Goal: Find specific page/section: Find specific page/section

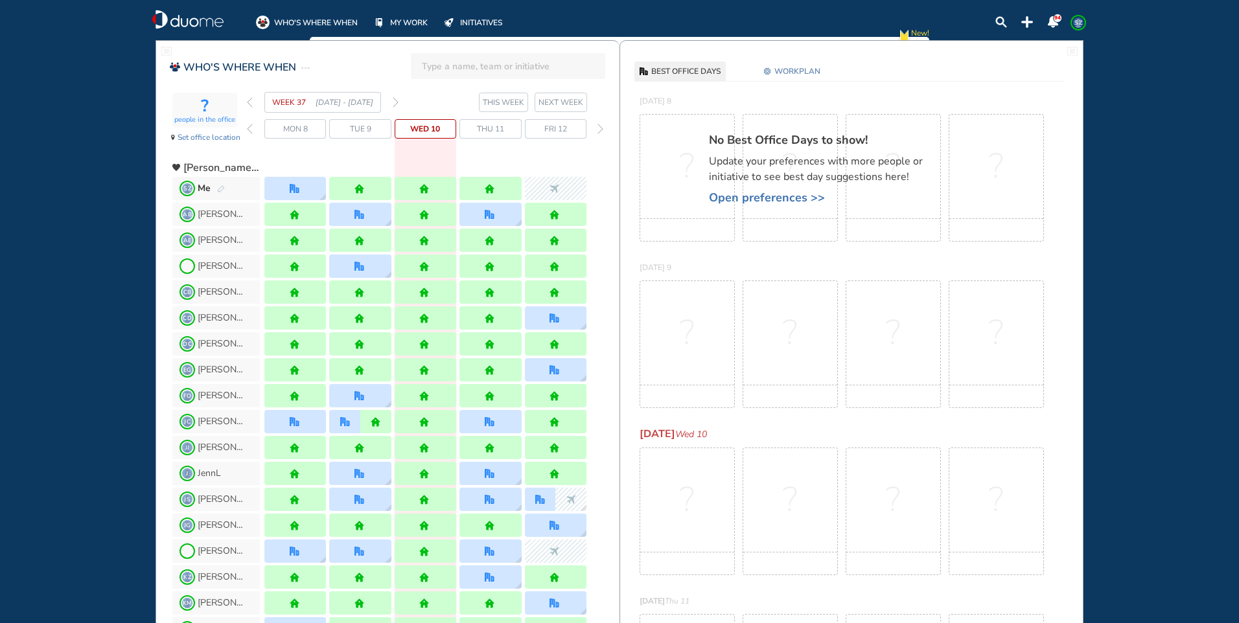
click at [396, 102] on img "forward week" at bounding box center [396, 102] width 6 height 10
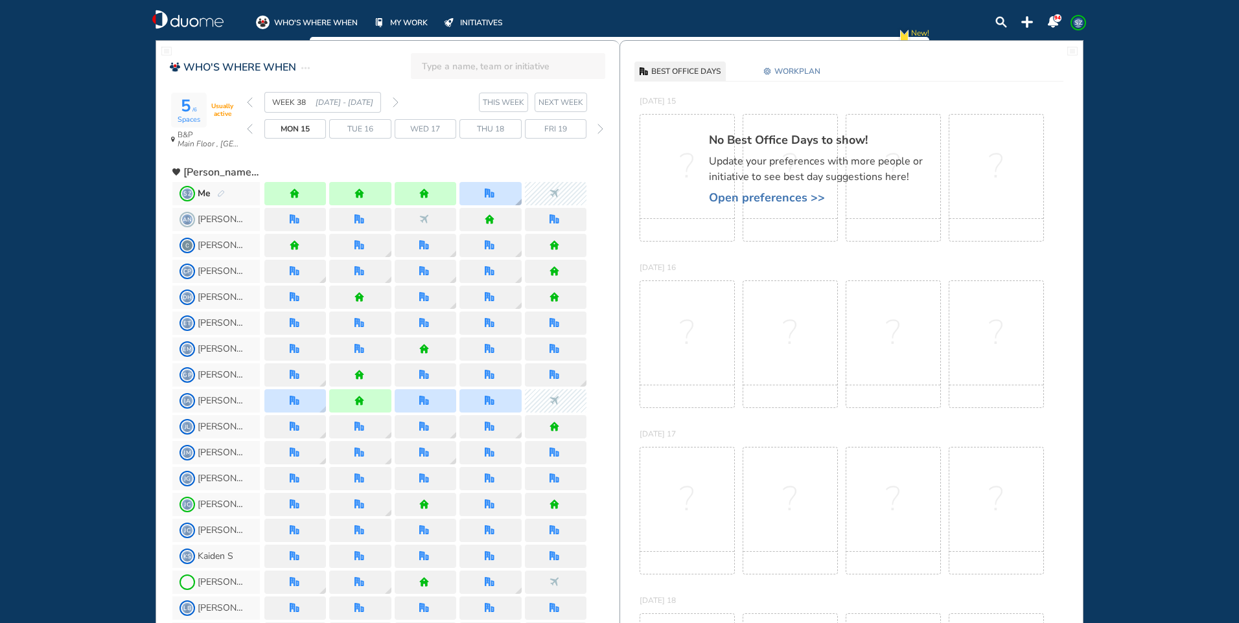
click at [503, 188] on div at bounding box center [490, 193] width 62 height 23
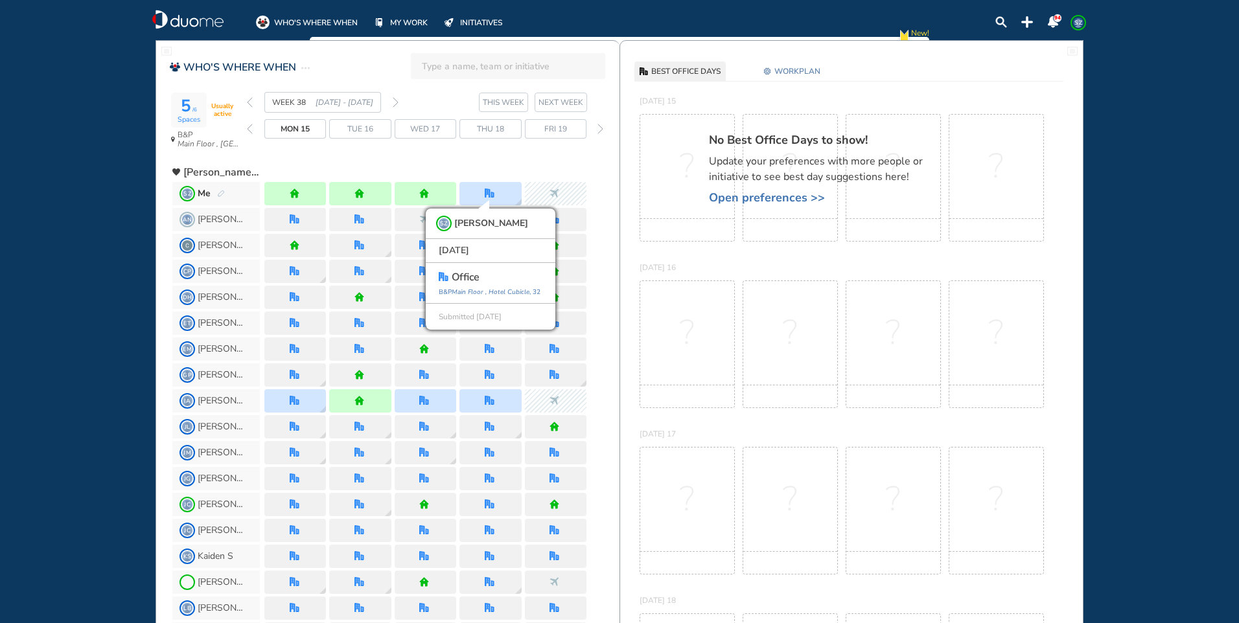
click at [394, 100] on img "forward week" at bounding box center [396, 102] width 6 height 10
click at [444, 188] on div at bounding box center [426, 193] width 62 height 23
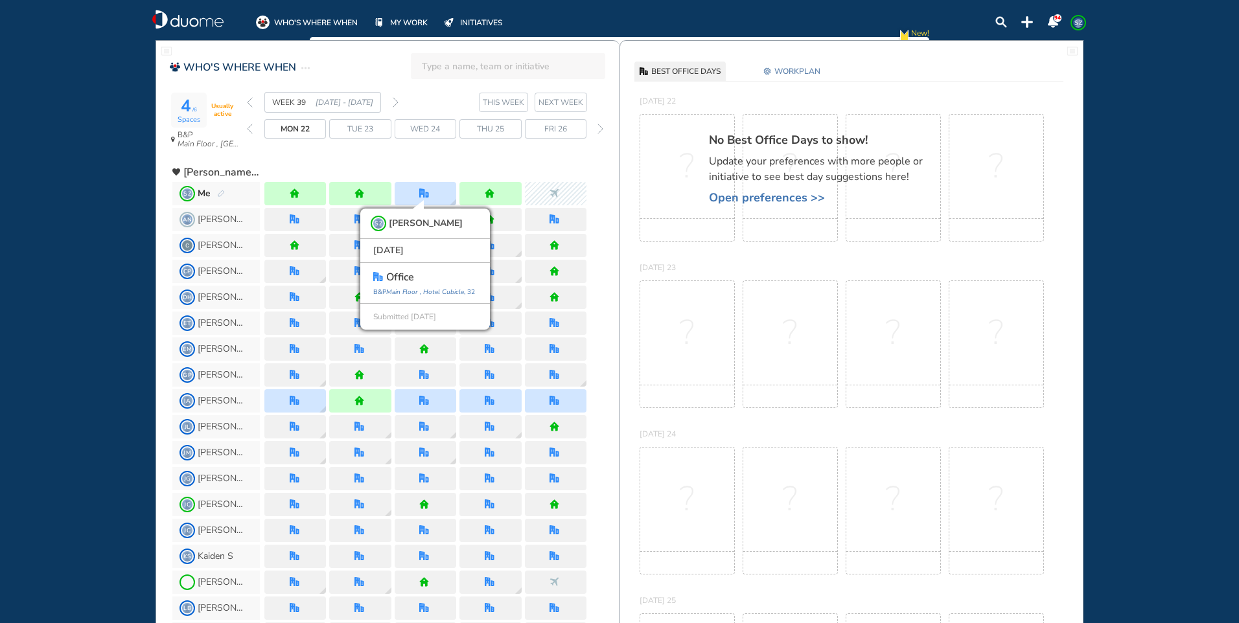
click at [396, 98] on img "forward week" at bounding box center [396, 102] width 6 height 10
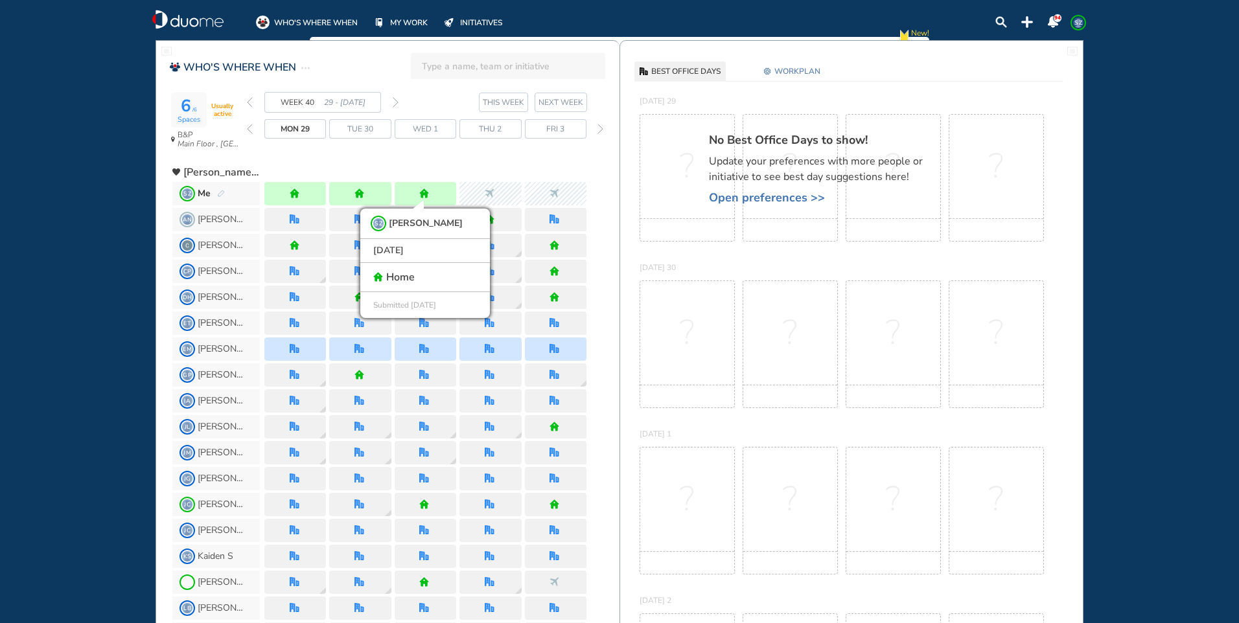
click at [397, 101] on img "forward week" at bounding box center [396, 102] width 6 height 10
click at [507, 195] on div at bounding box center [490, 193] width 62 height 23
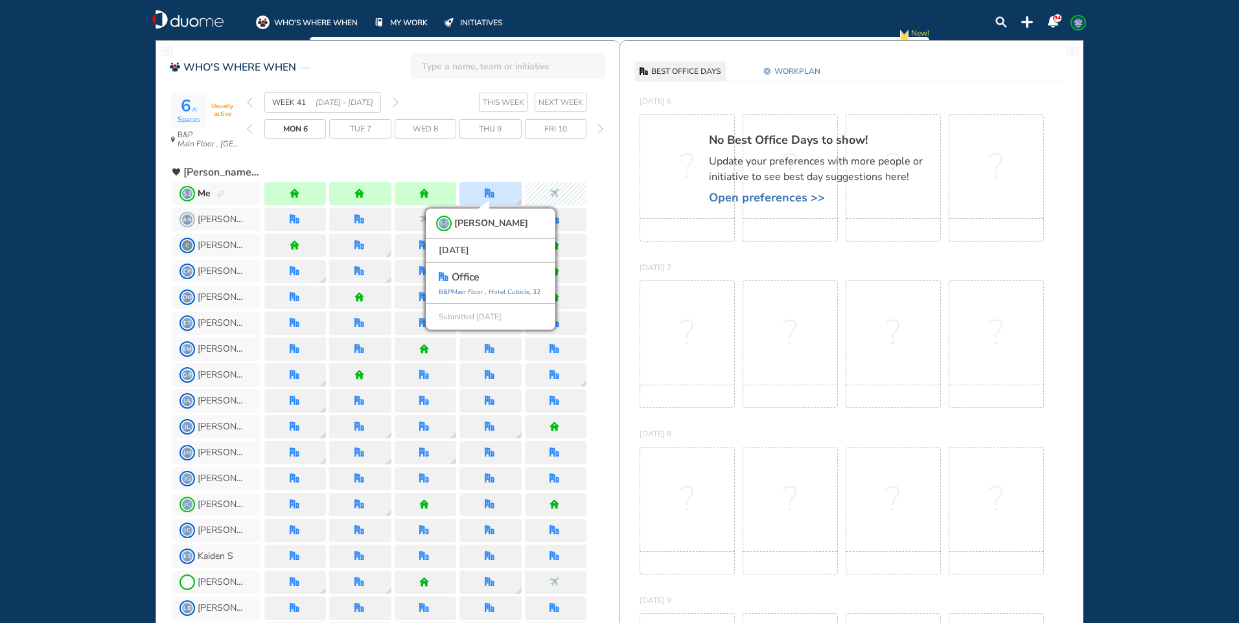
click at [609, 231] on div "AN [PERSON_NAME]" at bounding box center [395, 220] width 447 height 26
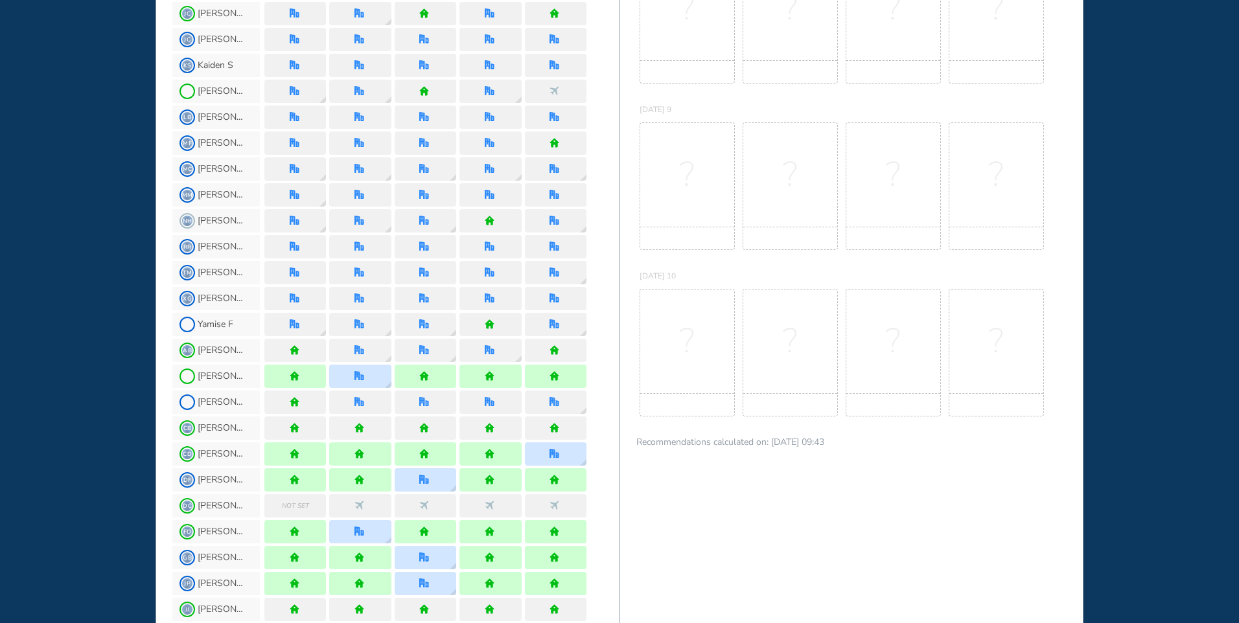
scroll to position [518, 0]
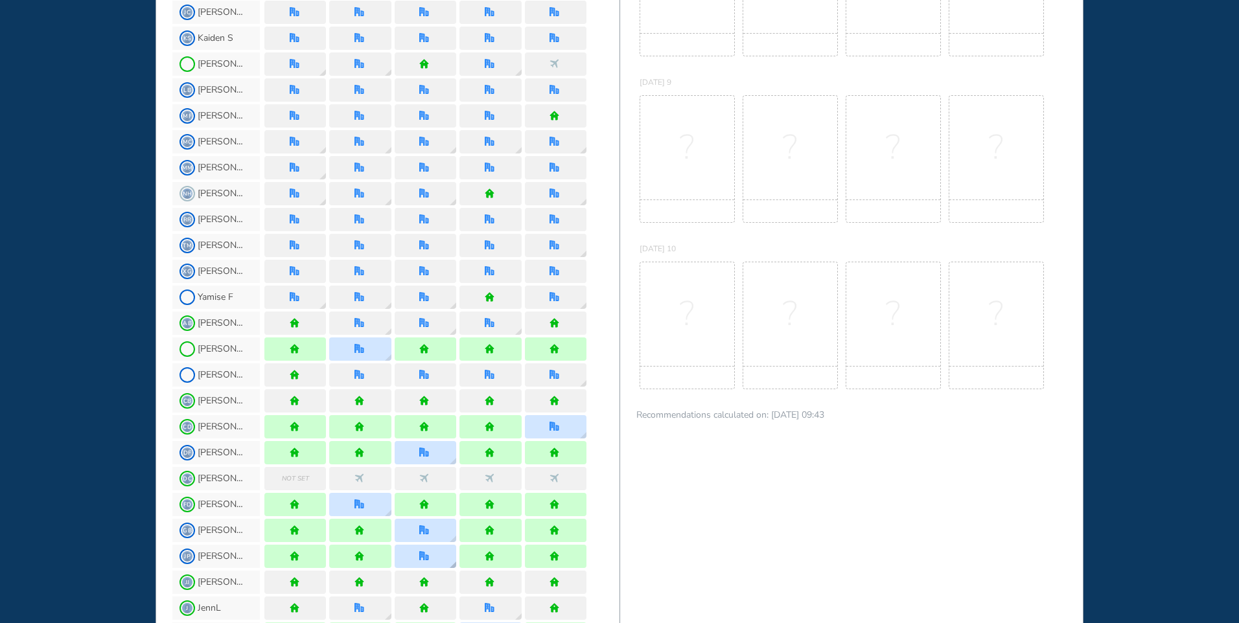
click at [421, 553] on img "office" at bounding box center [424, 556] width 10 height 10
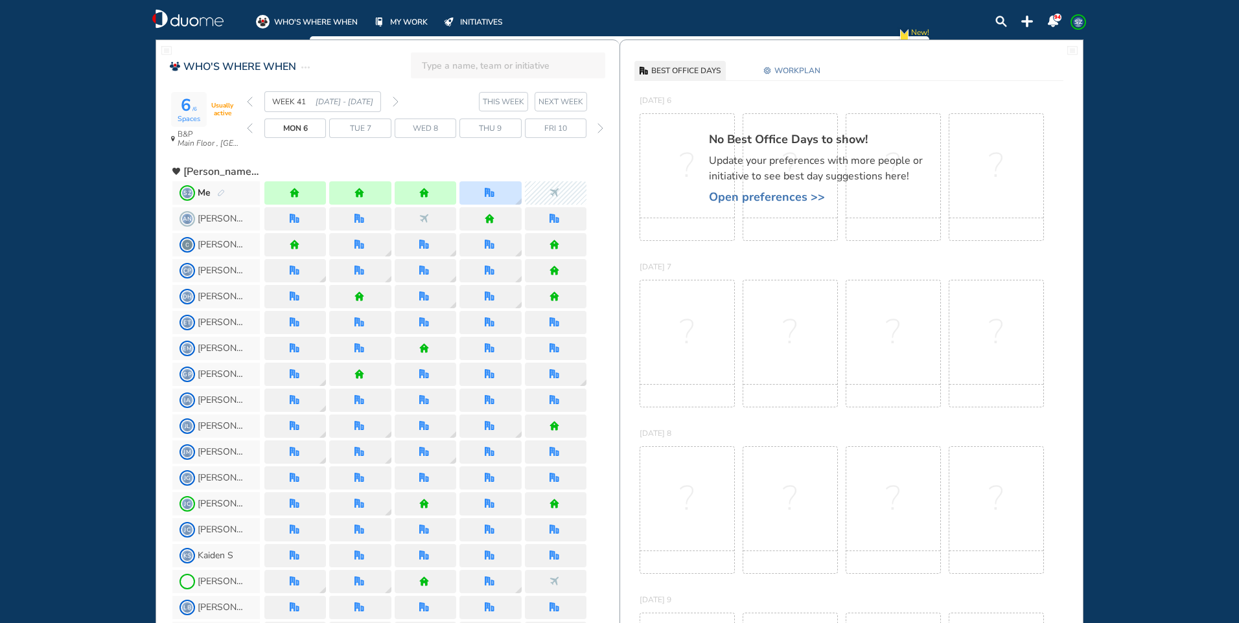
scroll to position [0, 0]
click at [474, 126] on div "Thu 9" at bounding box center [490, 128] width 62 height 19
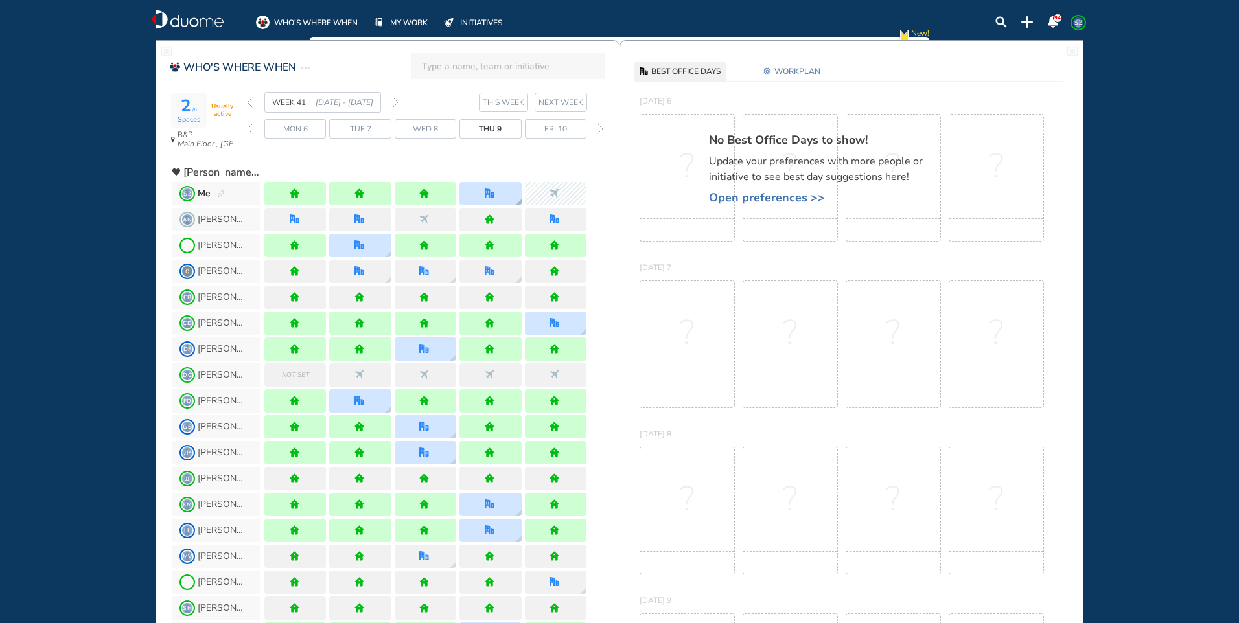
click at [495, 194] on div at bounding box center [491, 194] width 12 height 10
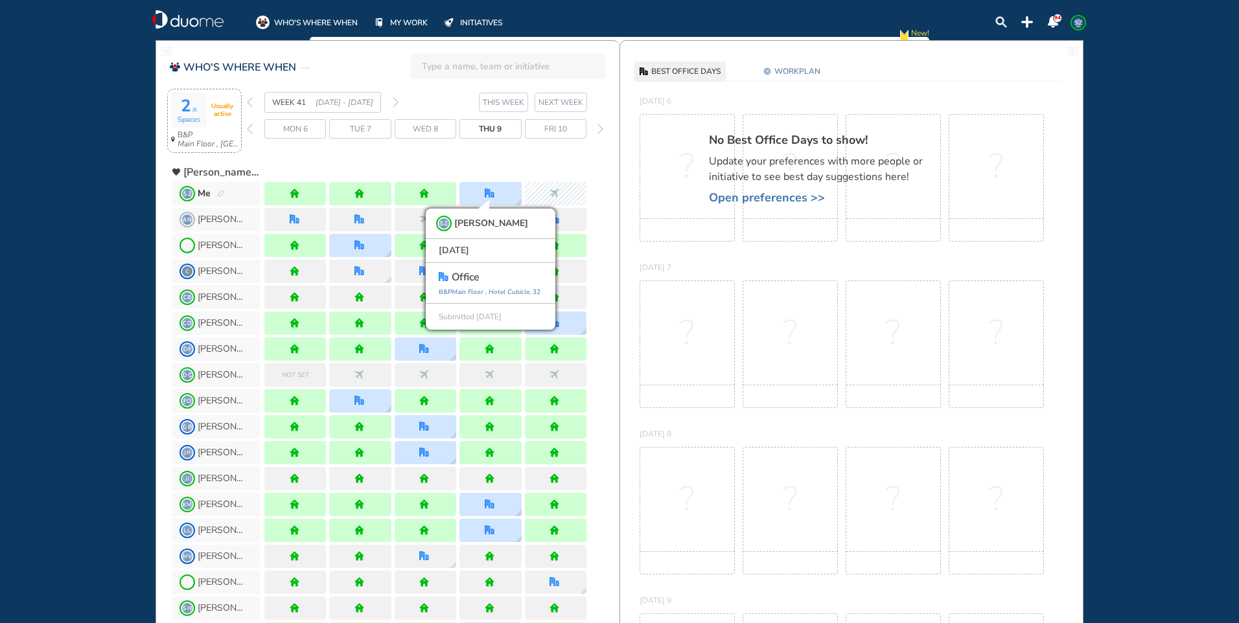
click at [216, 115] on span "Usually active" at bounding box center [222, 110] width 31 height 16
